Goal: Navigation & Orientation: Find specific page/section

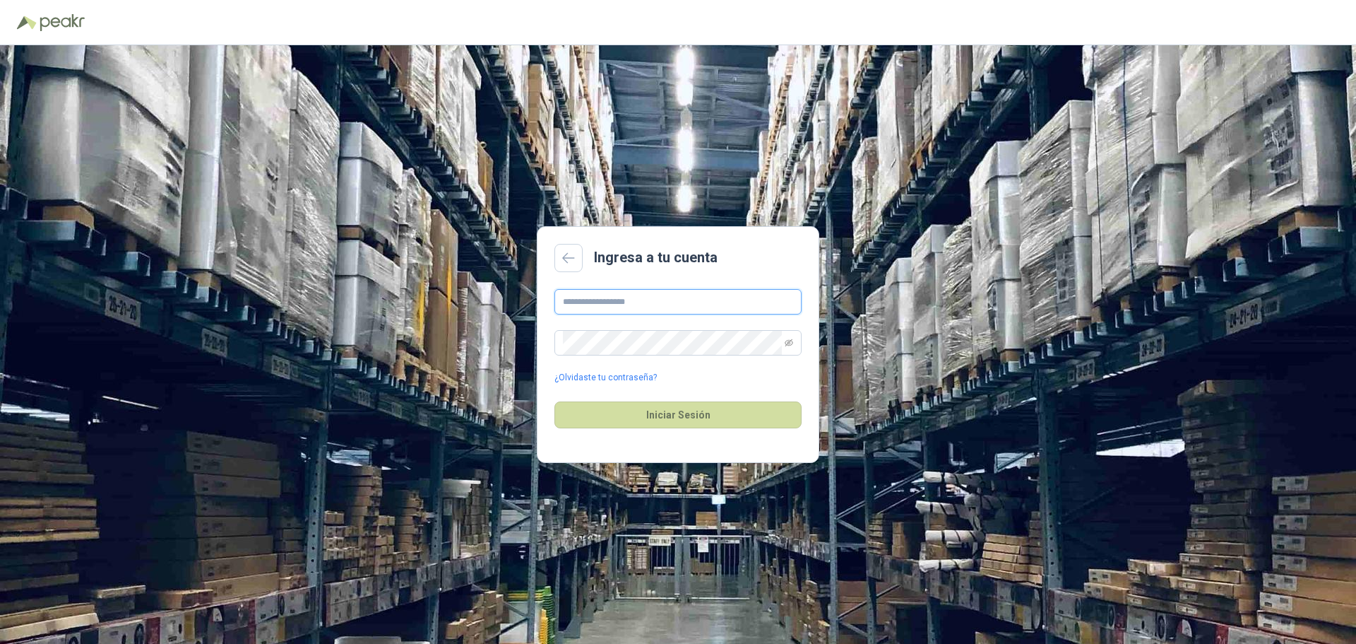
click at [614, 295] on input "text" at bounding box center [677, 301] width 247 height 25
type input "**********"
click at [660, 400] on div "Iniciar Sesión" at bounding box center [677, 414] width 247 height 61
click at [661, 404] on button "Iniciar Sesión" at bounding box center [677, 414] width 247 height 27
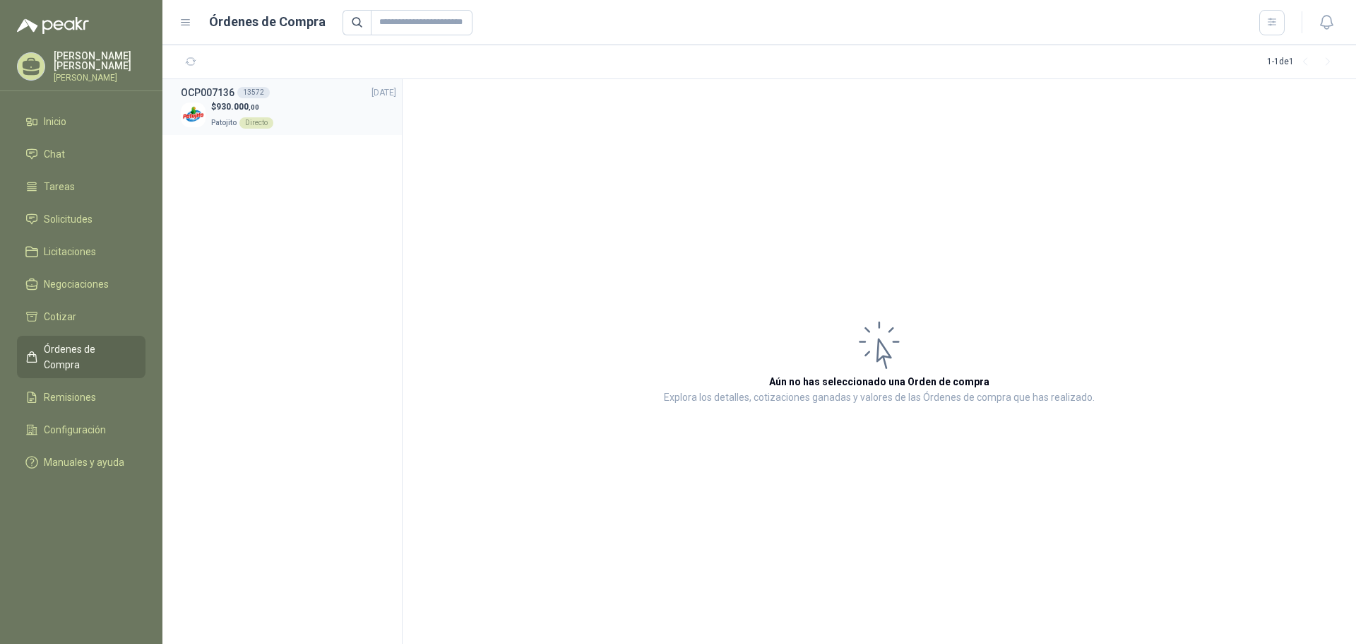
click at [284, 110] on div "$ 930.000 ,00 Patojito Directo" at bounding box center [288, 114] width 215 height 29
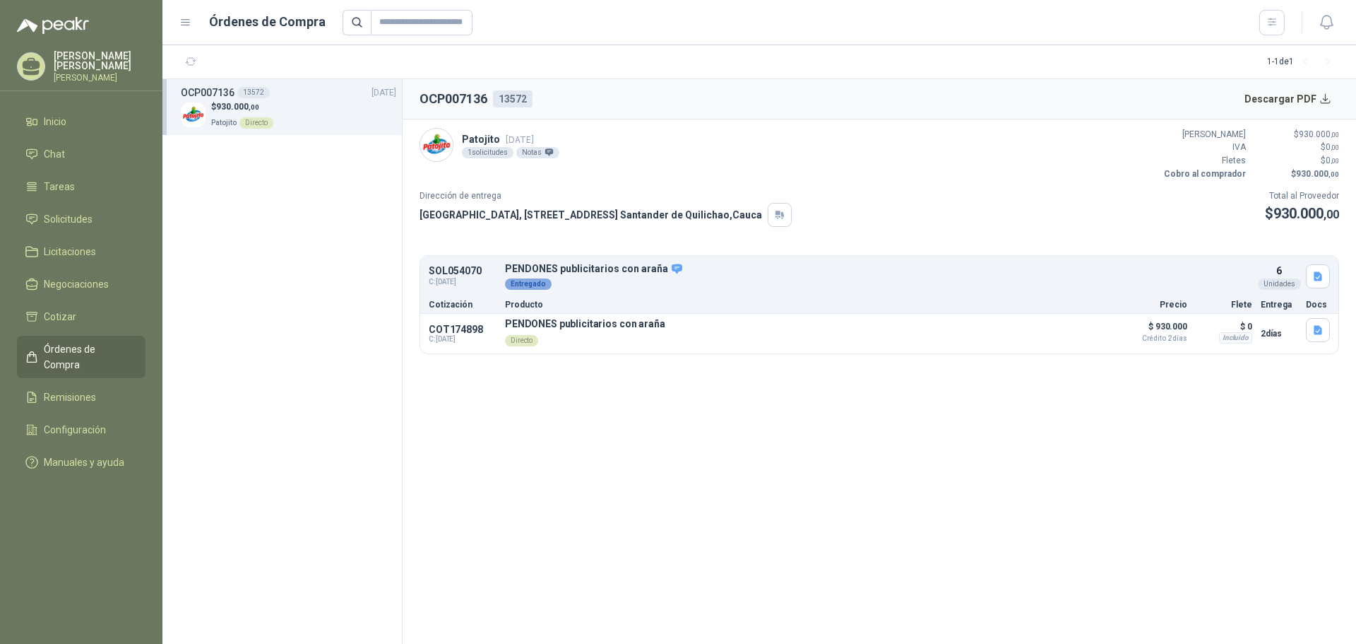
click at [643, 391] on section "OCP007136 13572 Descargar PDF Patojito [DATE] 1 solicitudes Notas Valor Bruto $…" at bounding box center [880, 361] width 954 height 564
click at [100, 389] on li "Remisiones" at bounding box center [81, 397] width 112 height 16
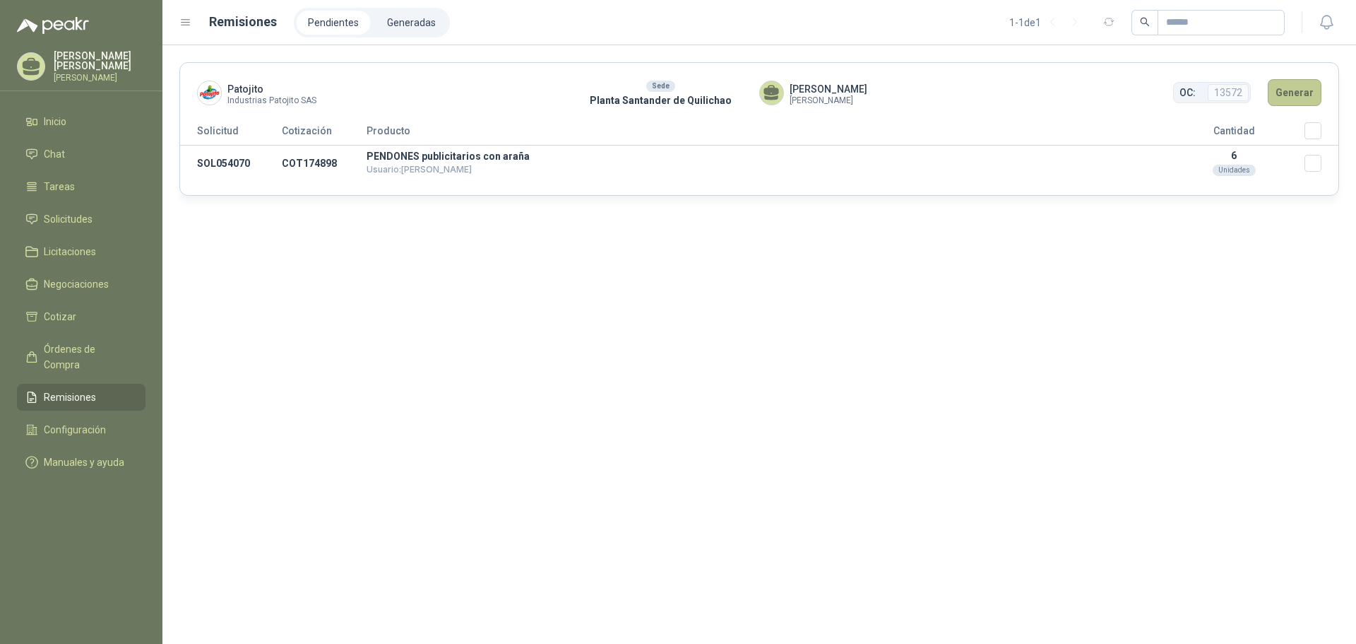
click at [1291, 90] on button "Generar" at bounding box center [1295, 92] width 54 height 27
click at [1302, 94] on button "Generar" at bounding box center [1295, 92] width 54 height 27
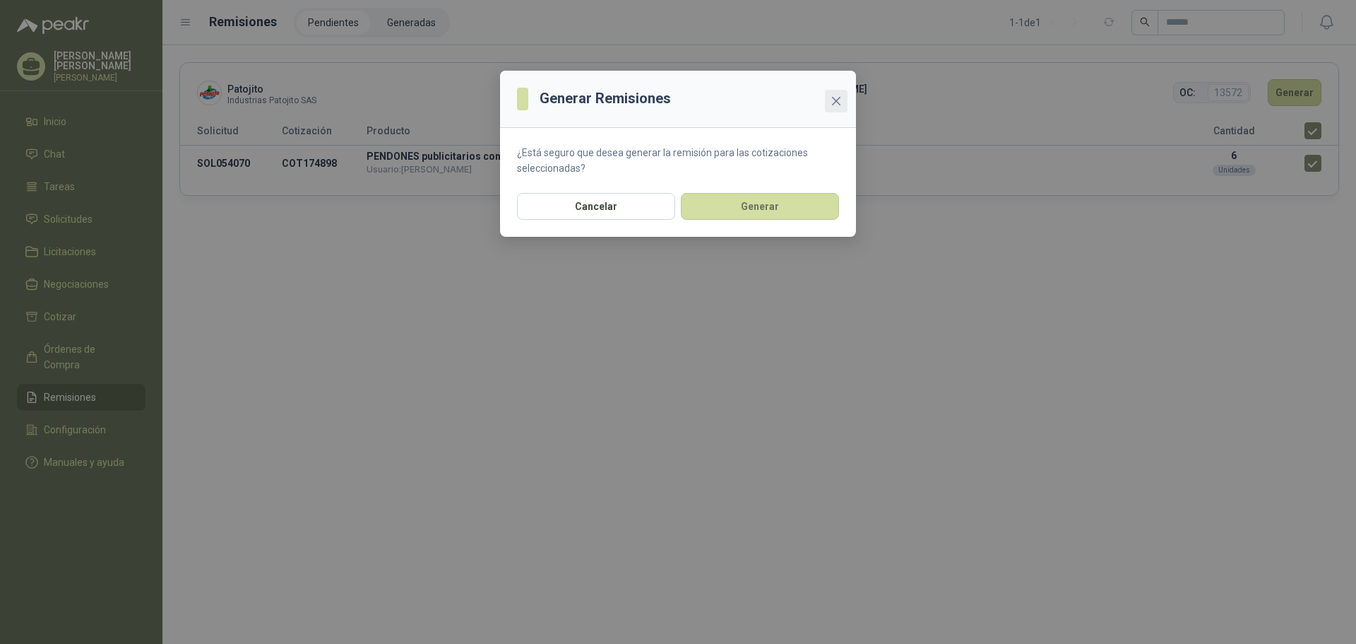
click at [838, 97] on icon "close" at bounding box center [836, 100] width 11 height 11
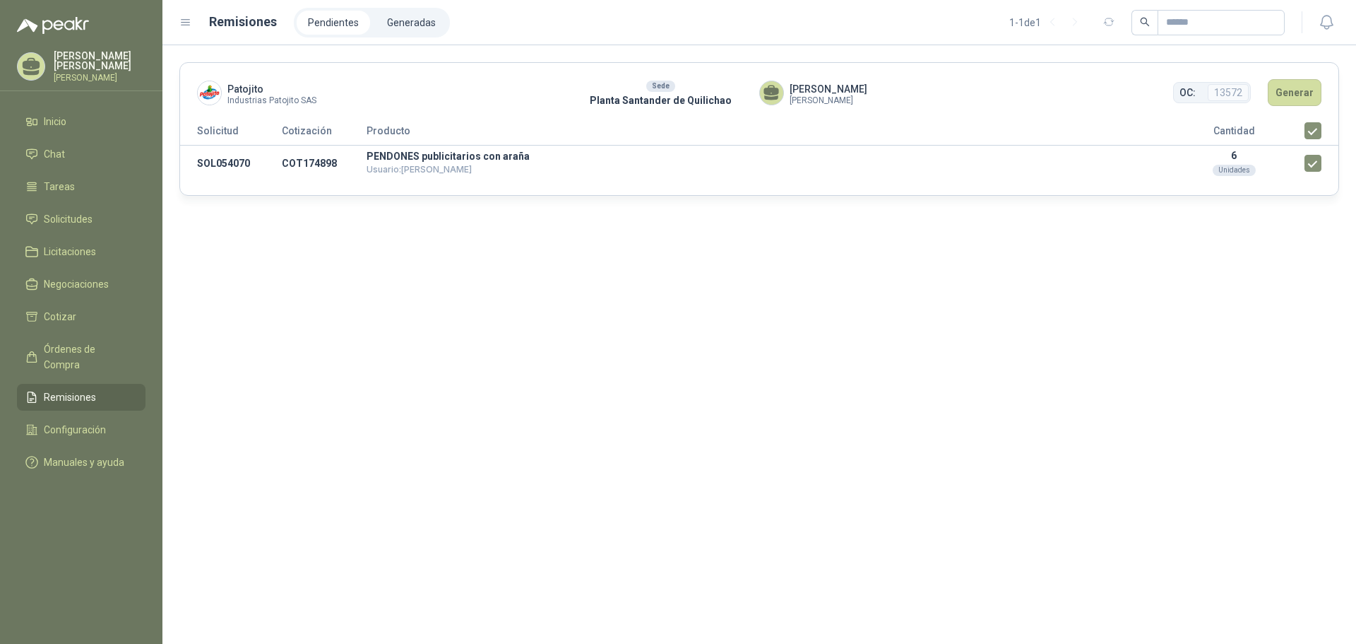
drag, startPoint x: 557, startPoint y: 295, endPoint x: 608, endPoint y: 283, distance: 52.8
click at [556, 295] on div "Patojito Industrias Patojito SAS Sede Planta Santander de Quilichao [PERSON_NAM…" at bounding box center [759, 344] width 1194 height 598
click at [465, 153] on p "PENDONES publicitarios con araña" at bounding box center [765, 156] width 797 height 10
click at [543, 167] on td "PENDONES publicitarios con araña Usuario: [PERSON_NAME]" at bounding box center [765, 164] width 797 height 36
click at [531, 278] on div "Patojito Industrias Patojito SAS Sede Planta Santander de Quilichao [PERSON_NAM…" at bounding box center [759, 344] width 1194 height 598
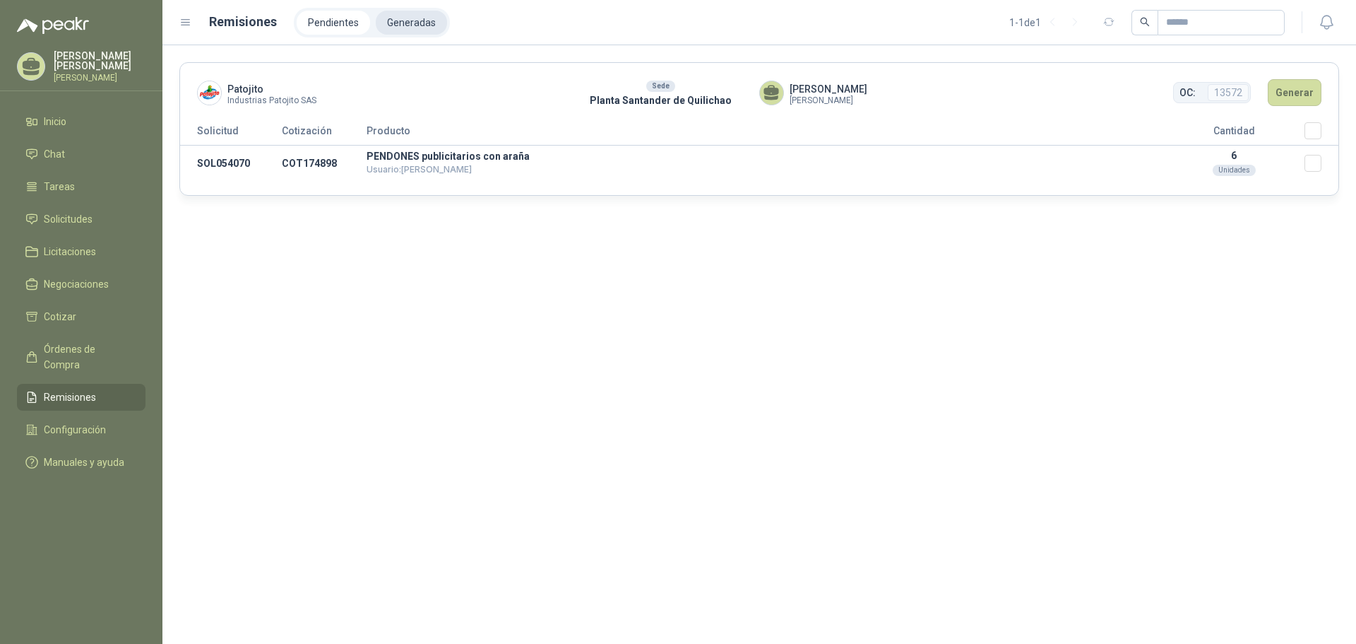
click at [409, 26] on li "Generadas" at bounding box center [411, 23] width 71 height 24
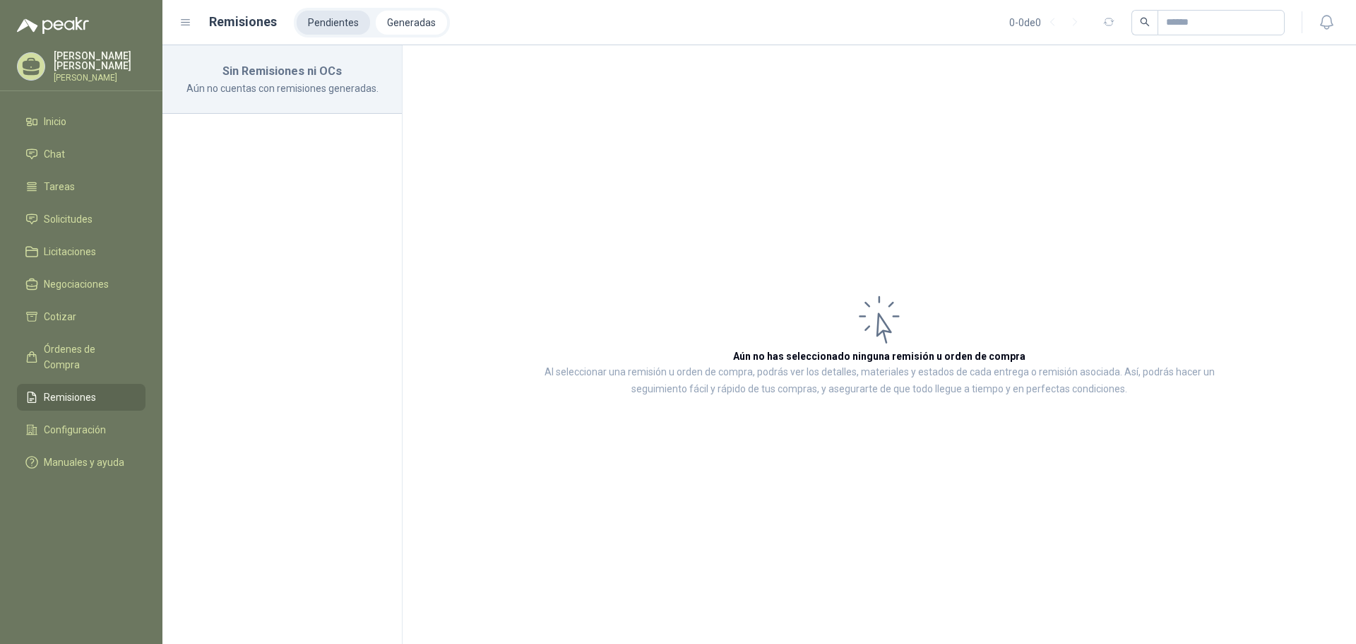
click at [328, 22] on li "Pendientes" at bounding box center [333, 23] width 73 height 24
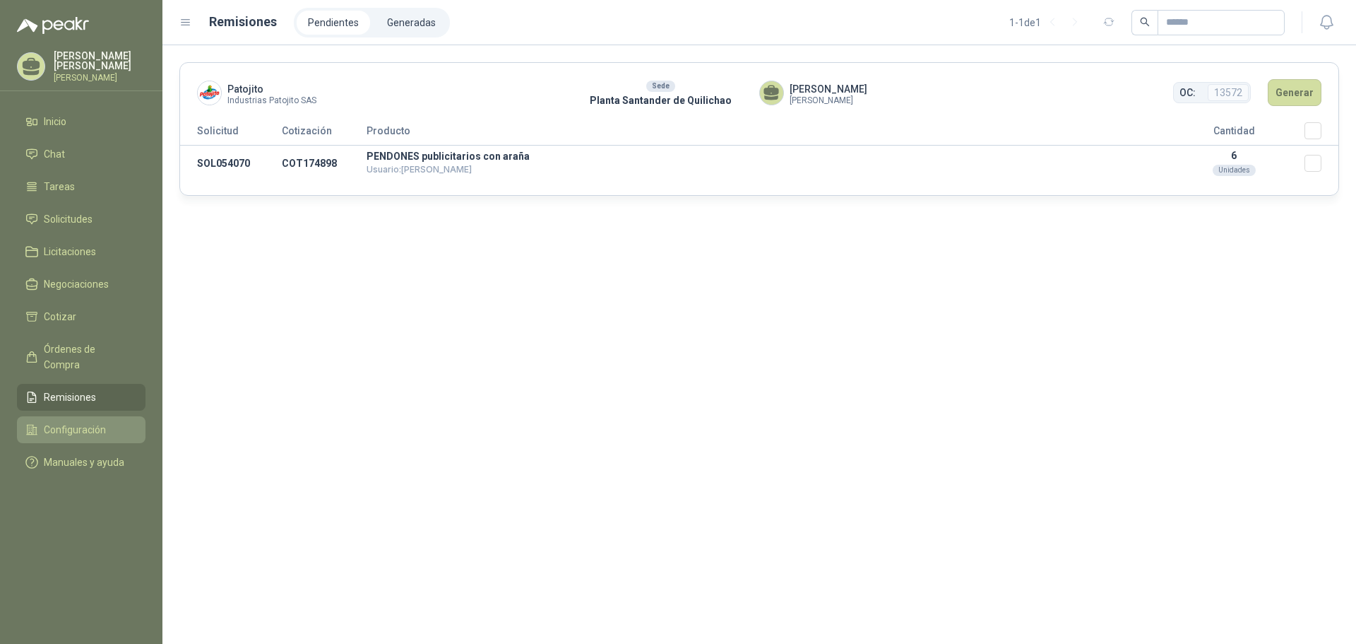
click at [102, 422] on span "Configuración" at bounding box center [75, 430] width 62 height 16
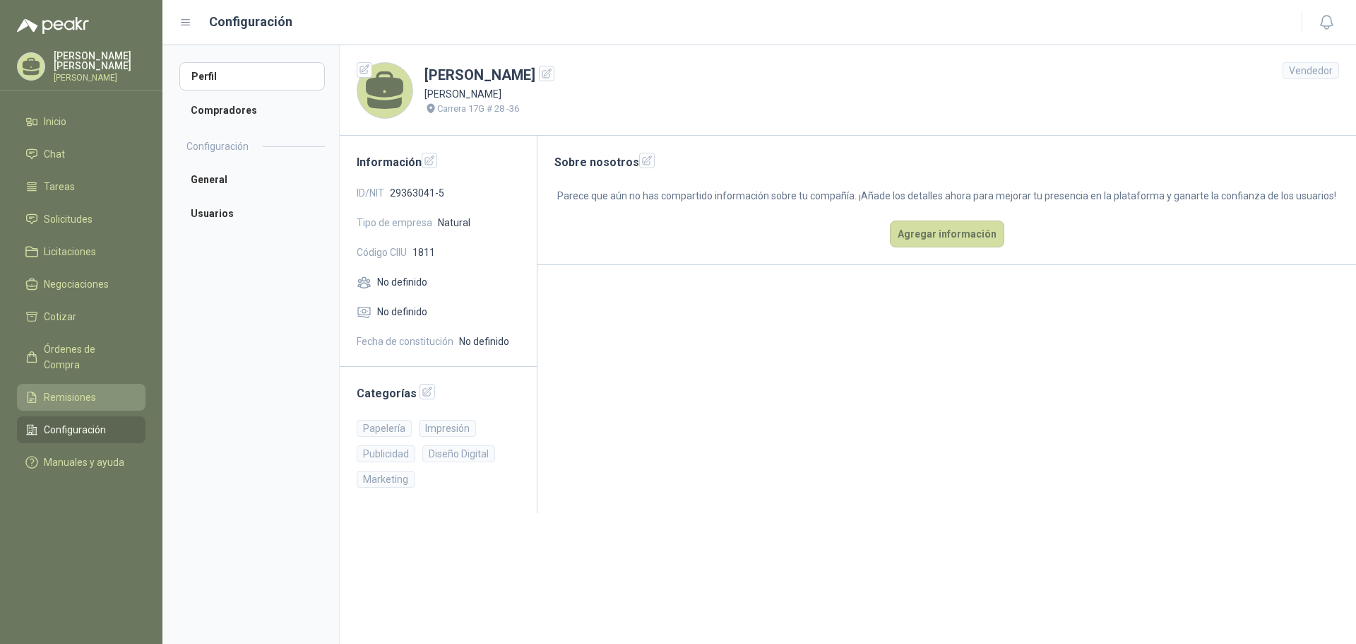
click at [100, 389] on li "Remisiones" at bounding box center [81, 397] width 112 height 16
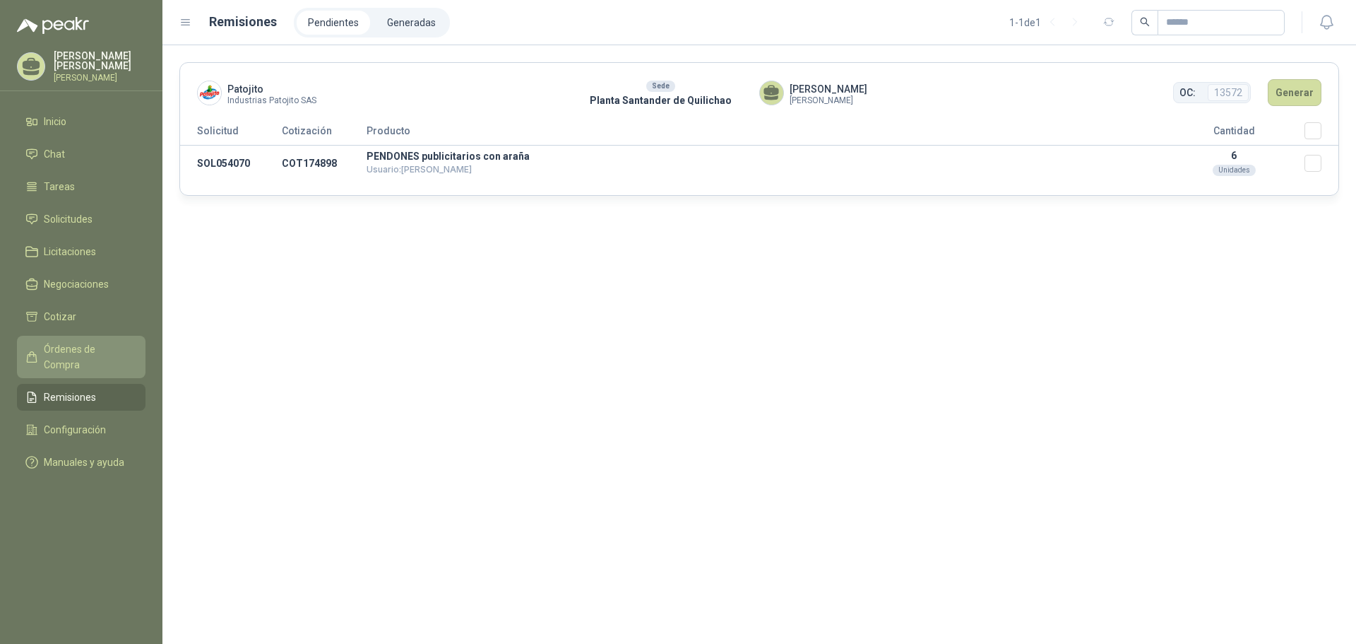
click at [100, 348] on span "Órdenes de Compra" at bounding box center [88, 356] width 88 height 31
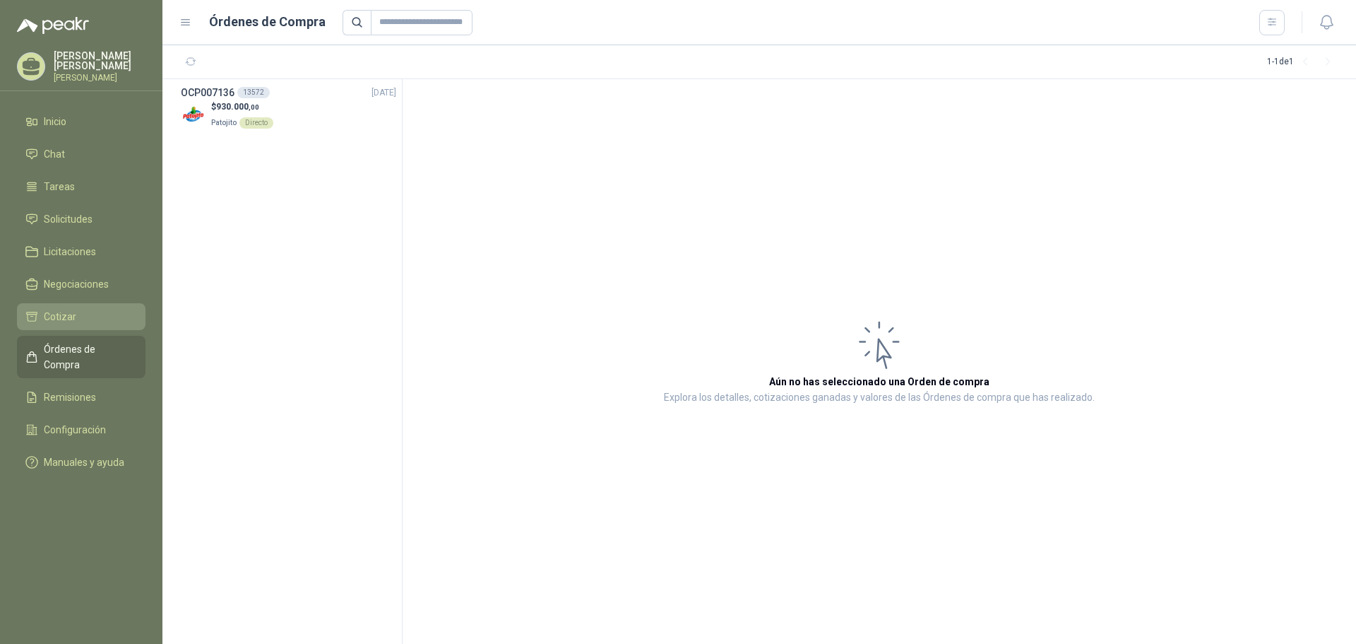
click at [100, 321] on li "Cotizar" at bounding box center [81, 317] width 112 height 16
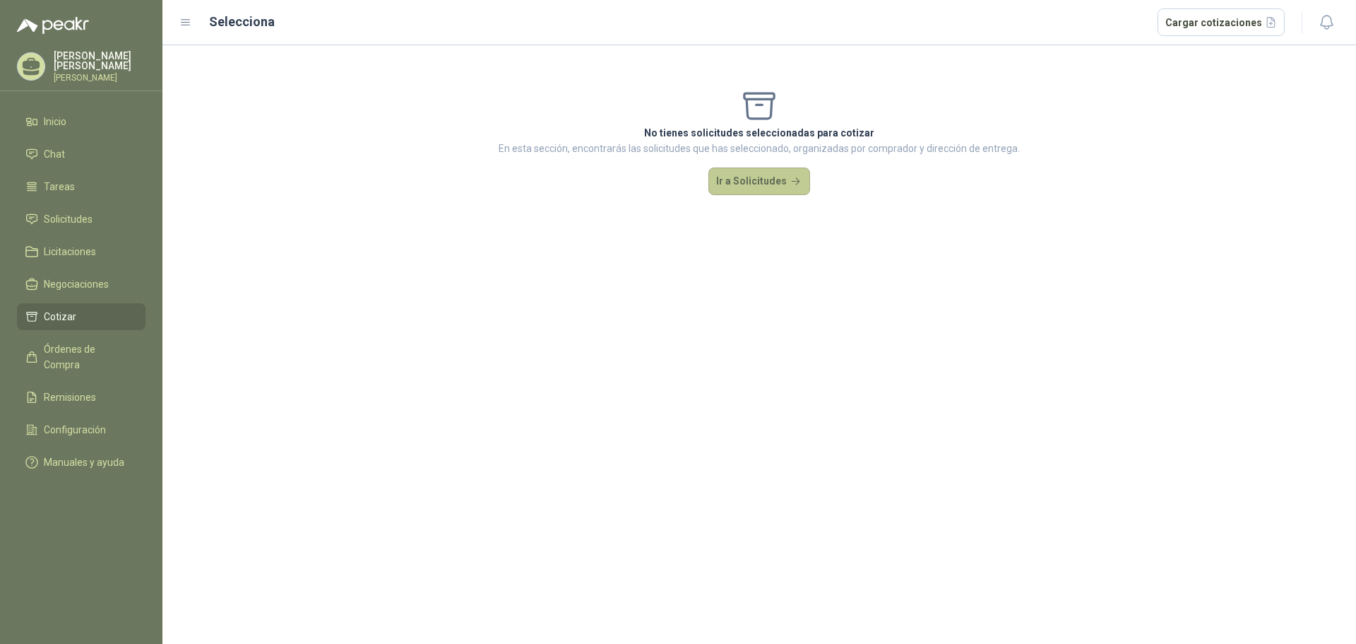
click at [765, 179] on button "Ir a Solicitudes" at bounding box center [759, 181] width 102 height 28
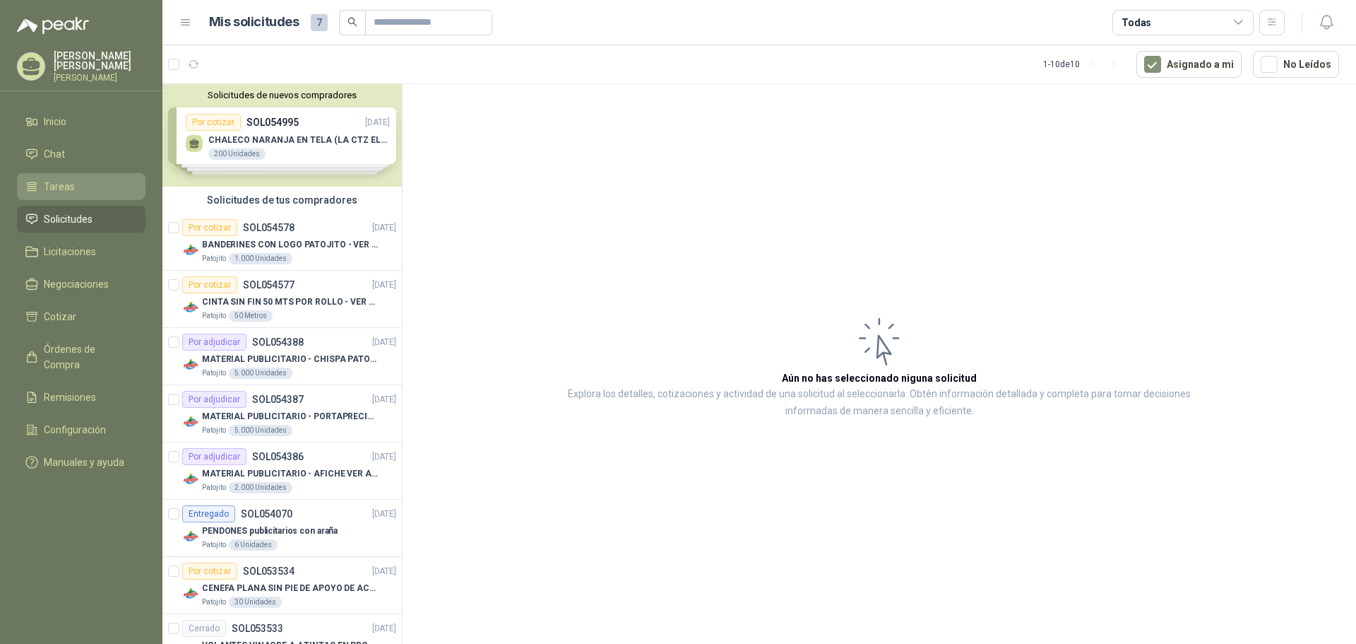
click at [98, 196] on link "Tareas" at bounding box center [81, 186] width 129 height 27
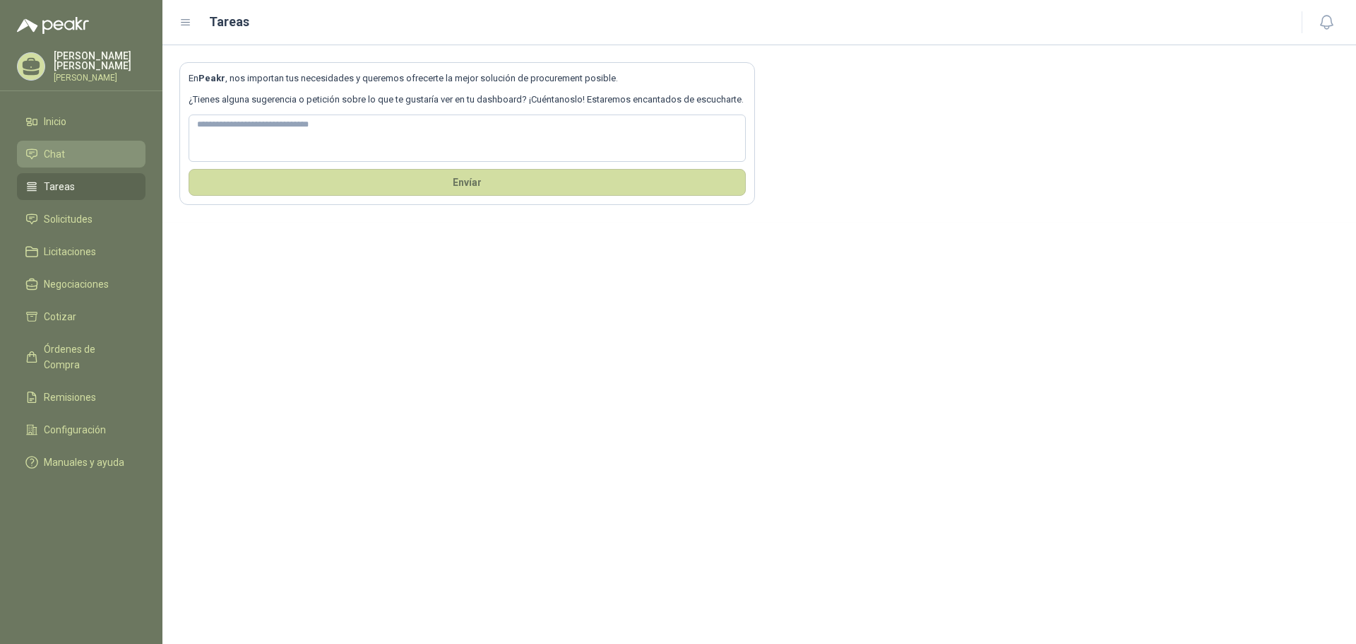
click at [112, 146] on li "Chat" at bounding box center [81, 154] width 112 height 16
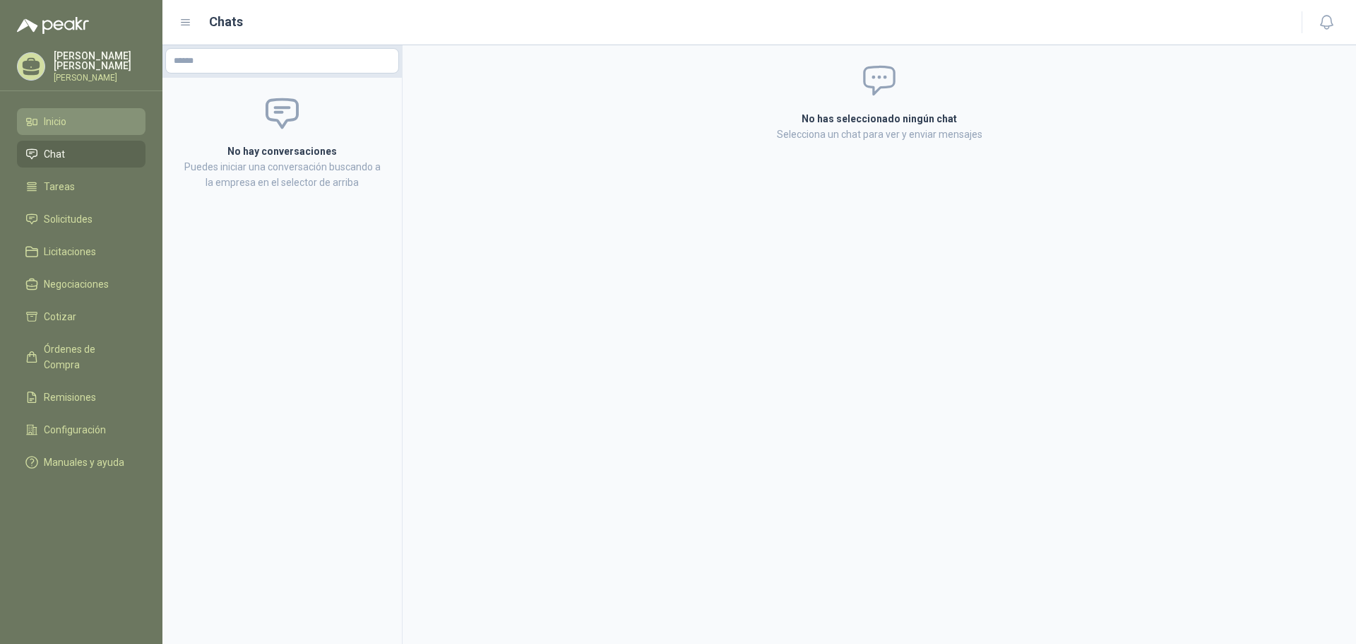
click at [105, 116] on li "Inicio" at bounding box center [81, 122] width 112 height 16
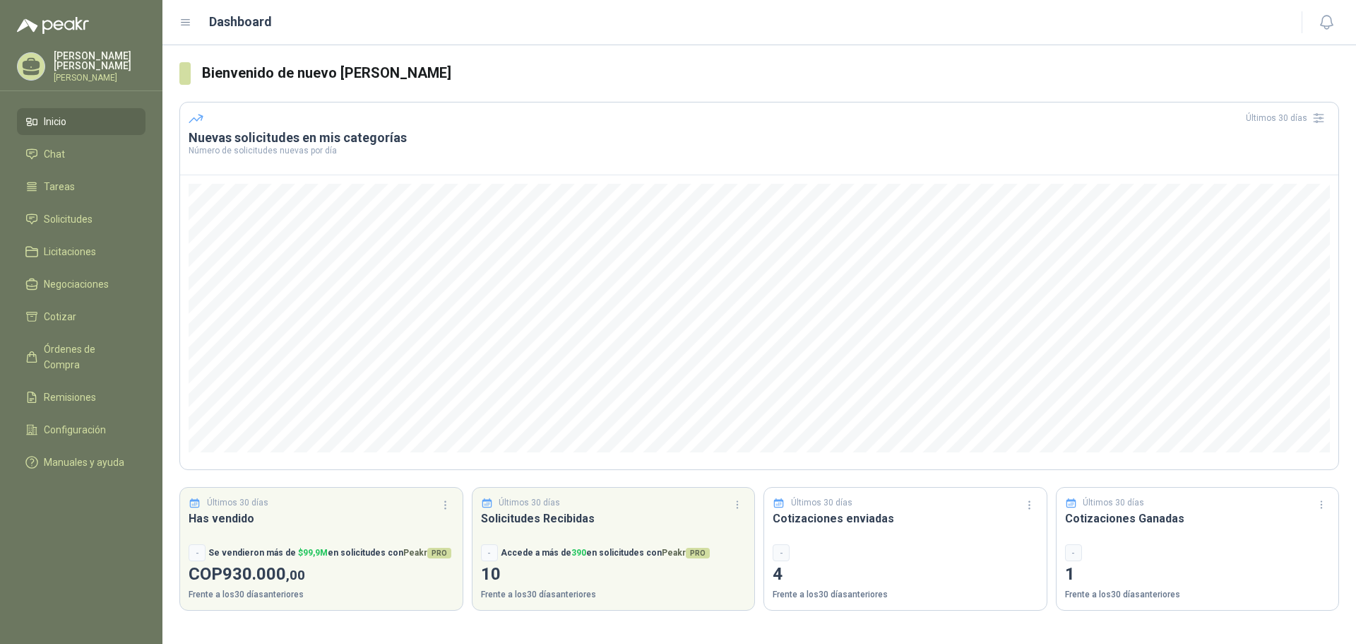
click at [90, 61] on p "[PERSON_NAME]" at bounding box center [100, 61] width 92 height 20
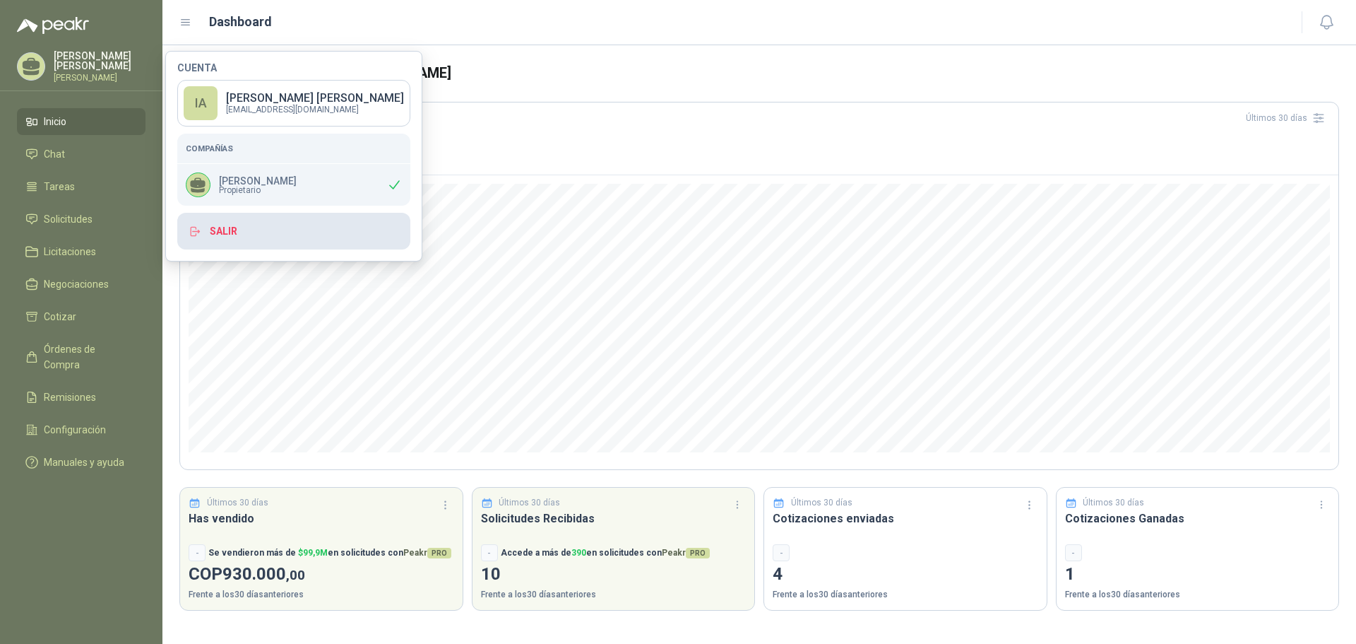
click at [244, 239] on button "Salir" at bounding box center [293, 231] width 233 height 37
